Goal: Contribute content

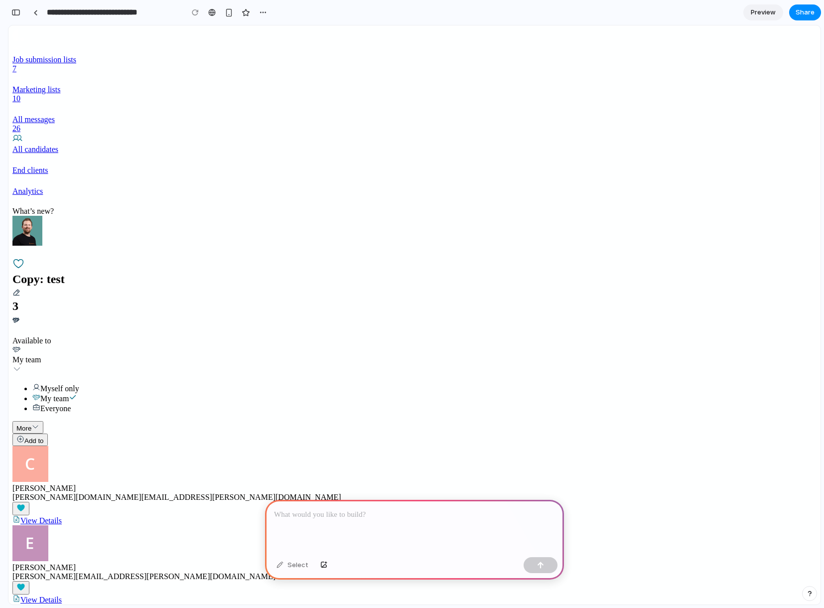
scroll to position [0, 9]
click at [396, 513] on p at bounding box center [414, 515] width 281 height 12
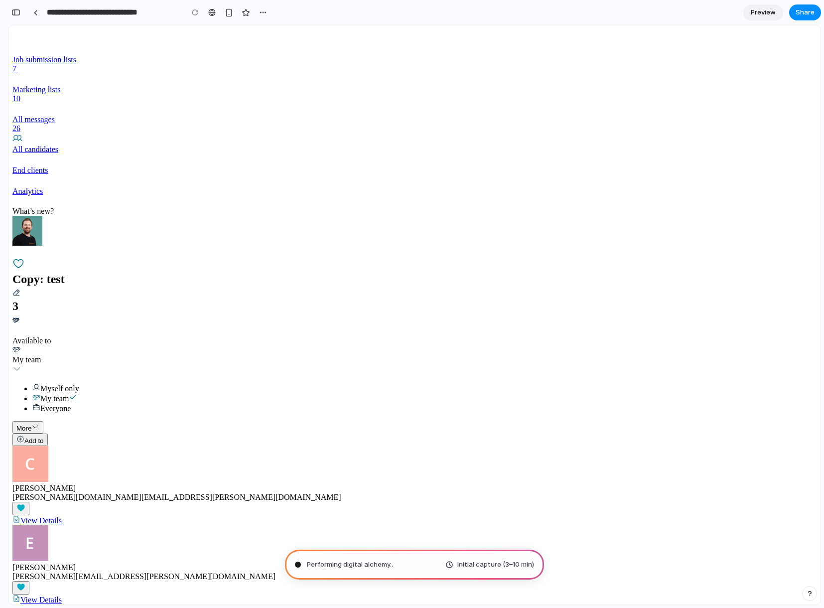
type input "**********"
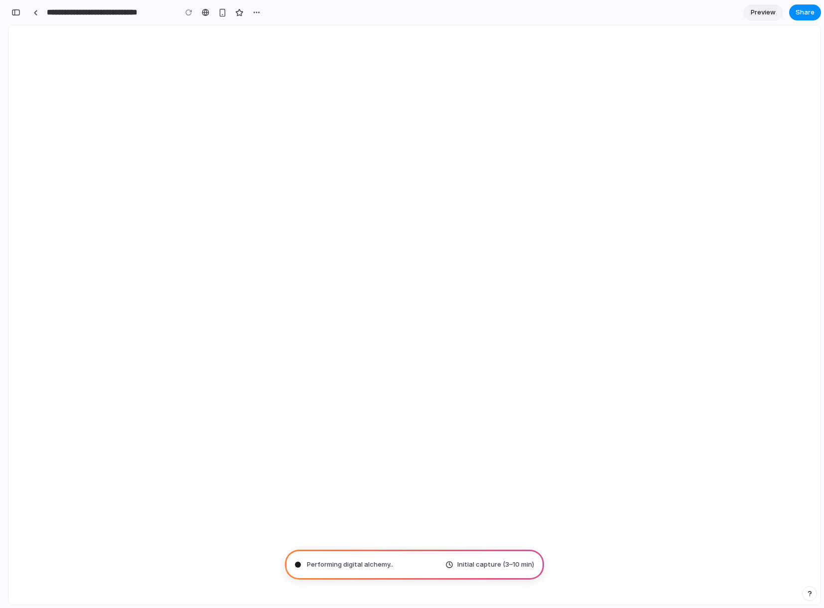
scroll to position [0, 0]
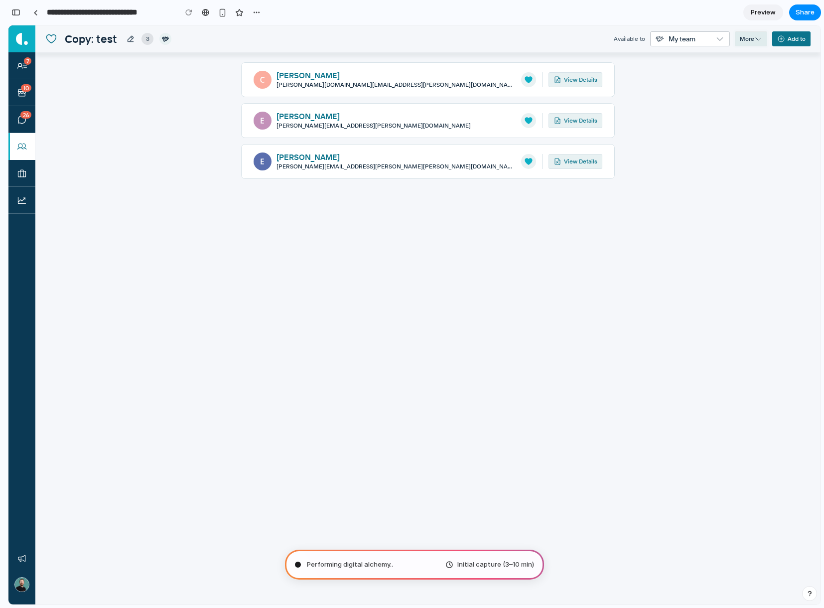
click at [744, 40] on button "More" at bounding box center [751, 38] width 32 height 15
click at [746, 42] on button "More" at bounding box center [751, 38] width 32 height 15
click at [750, 41] on button "More" at bounding box center [751, 38] width 32 height 15
click at [753, 40] on button "More" at bounding box center [751, 38] width 32 height 15
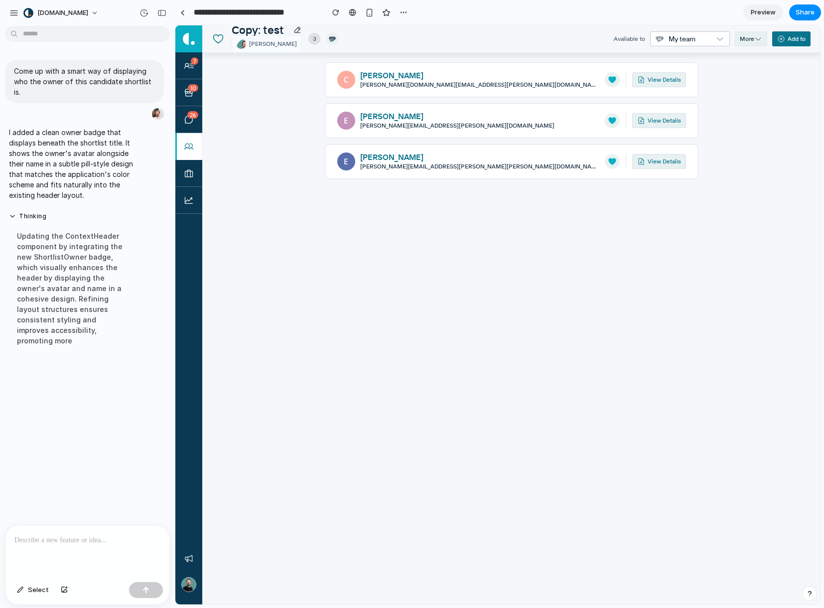
click at [99, 468] on div "Come up with a smart way of displaying who the owner of this candidate shortlis…" at bounding box center [84, 277] width 169 height 495
click at [80, 535] on p at bounding box center [87, 540] width 146 height 12
click at [61, 589] on div "button" at bounding box center [64, 590] width 7 height 6
click at [102, 481] on div at bounding box center [87, 486] width 164 height 53
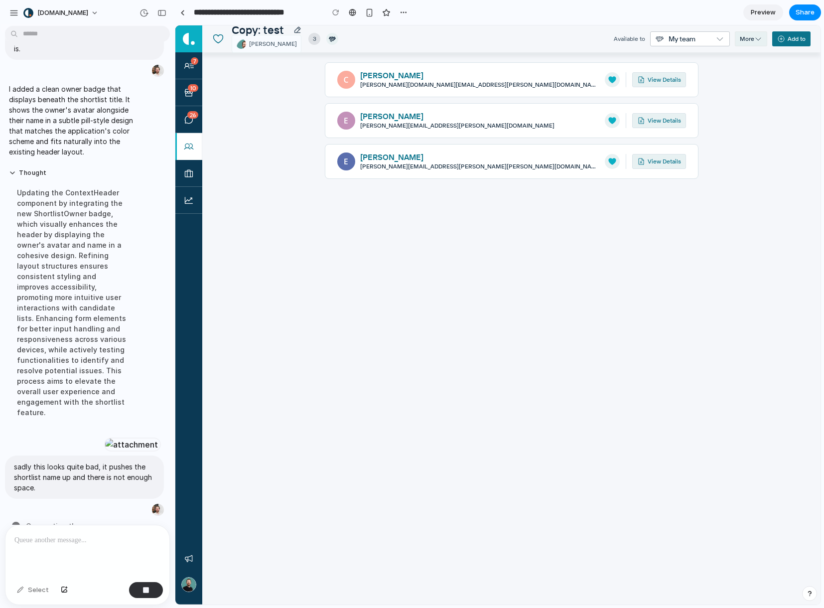
scroll to position [53, 0]
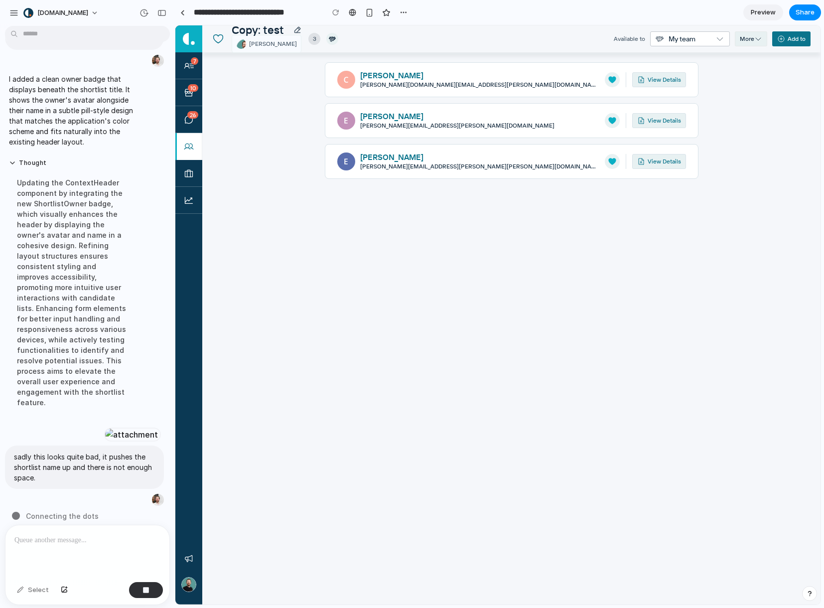
click at [684, 234] on div "[PERSON_NAME] [PERSON_NAME][DOMAIN_NAME][EMAIL_ADDRESS][PERSON_NAME][DOMAIN_NAM…" at bounding box center [511, 328] width 618 height 552
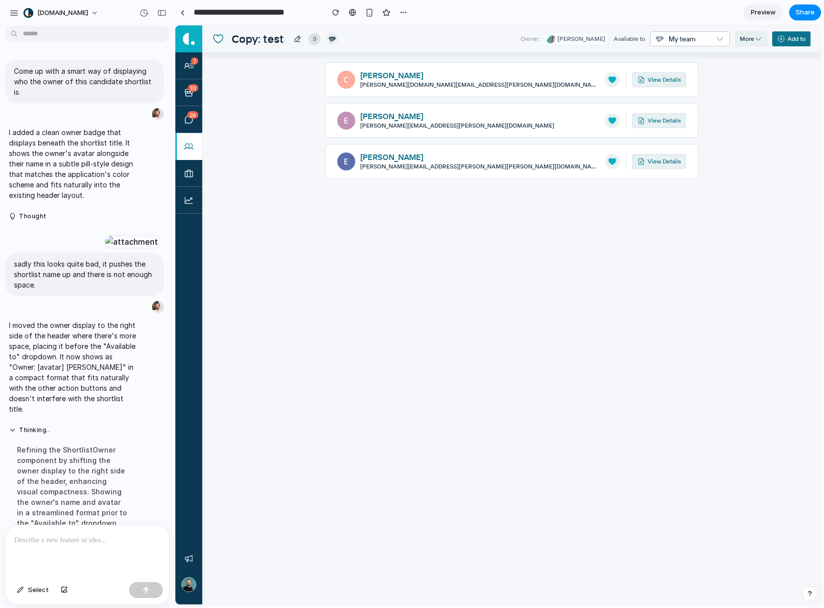
scroll to position [105, 0]
